Goal: Information Seeking & Learning: Learn about a topic

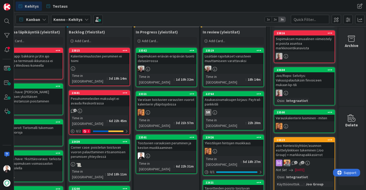
scroll to position [116, 36]
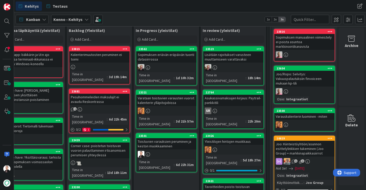
click at [225, 183] on div "Tavoitteiden poisto toistuvan varauksen päättämisen yhteydessä" at bounding box center [233, 188] width 60 height 11
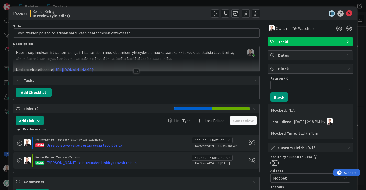
click at [133, 72] on div at bounding box center [136, 71] width 6 height 4
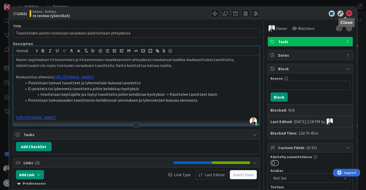
click at [346, 13] on icon at bounding box center [349, 13] width 6 height 6
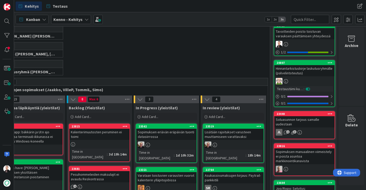
scroll to position [39, 36]
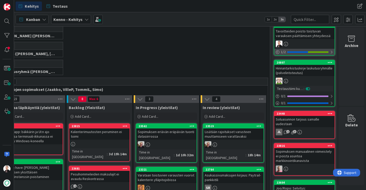
click at [297, 54] on div "1 / 2" at bounding box center [304, 52] width 60 height 6
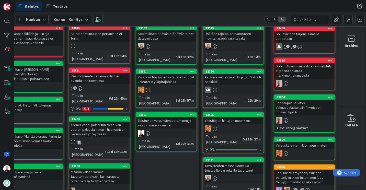
scroll to position [136, 36]
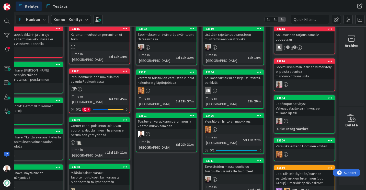
click at [157, 118] on div "Toistuvien varauksien peruminen ja keston muokkaaminen" at bounding box center [166, 123] width 60 height 11
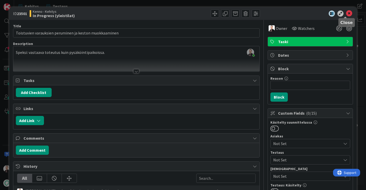
click at [348, 14] on icon at bounding box center [349, 13] width 6 height 6
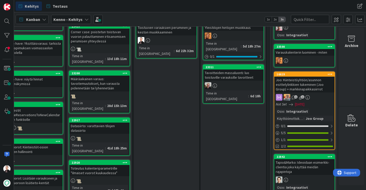
scroll to position [230, 36]
